Goal: Information Seeking & Learning: Understand process/instructions

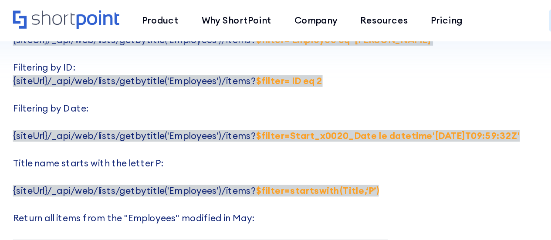
scroll to position [1273, 0]
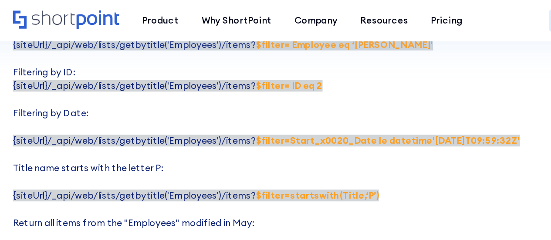
click at [211, 90] on strong "$filter=Start_x0020_Date le datetime'[DATE]T09:59:32Z'" at bounding box center [292, 94] width 176 height 8
copy strong "datetime"
click at [211, 111] on p "Here are some examples of using $filter parameter: Filtering by Title: {siteUrl…" at bounding box center [275, 99] width 466 height 220
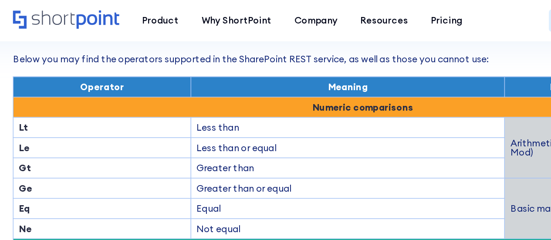
scroll to position [841, 0]
